Goal: Check status

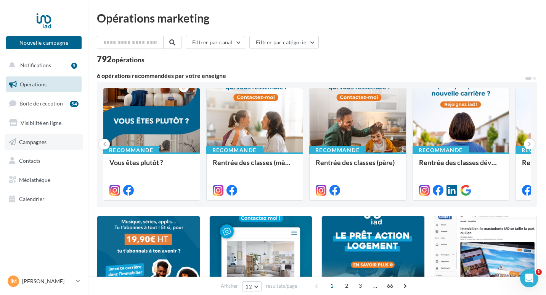
click at [31, 139] on span "Campagnes" at bounding box center [32, 141] width 27 height 6
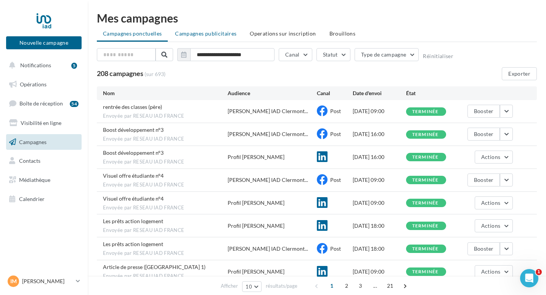
click at [209, 39] on li "Campagnes publicitaires" at bounding box center [206, 34] width 74 height 14
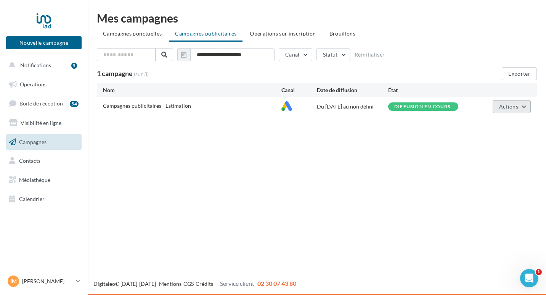
click at [501, 105] on span "Actions" at bounding box center [508, 106] width 19 height 6
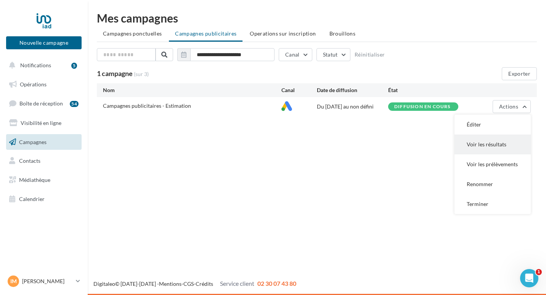
click at [483, 144] on button "Voir les résultats" at bounding box center [493, 144] width 76 height 20
